Goal: Communication & Community: Answer question/provide support

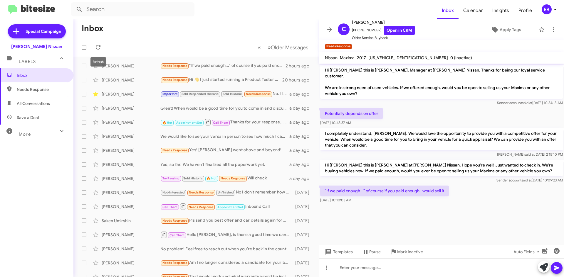
click at [93, 51] on mat-toolbar-row "« Previous » Next Older Messages" at bounding box center [195, 47] width 245 height 19
click at [95, 46] on icon at bounding box center [98, 47] width 7 height 7
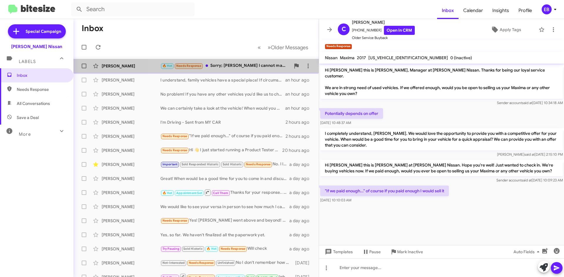
click at [259, 64] on div "🔥 Hot Needs Response Sorry; [PERSON_NAME] I cannot make [DATE] nor [DATE]! Than…" at bounding box center [225, 66] width 130 height 7
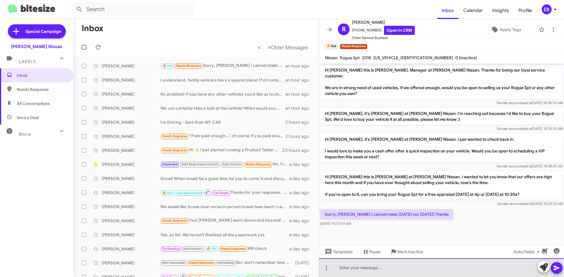
click at [361, 267] on div at bounding box center [441, 268] width 245 height 19
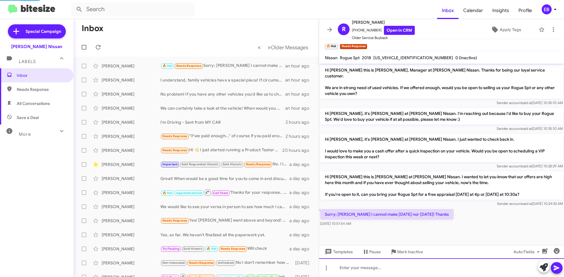
scroll to position [6, 0]
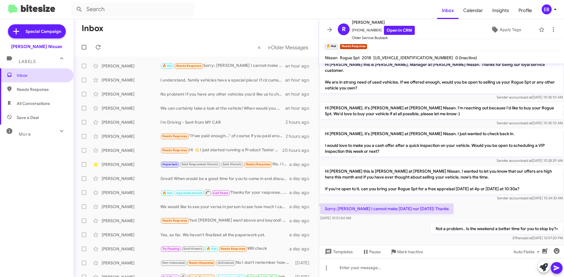
click at [32, 75] on span "Inbox" at bounding box center [42, 76] width 50 height 6
